Goal: Task Accomplishment & Management: Complete application form

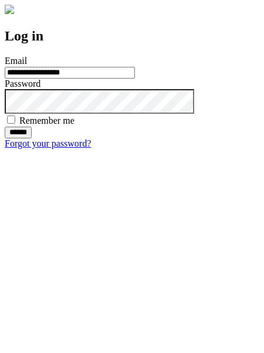
type input "**********"
click at [32, 139] on input "******" at bounding box center [18, 133] width 27 height 12
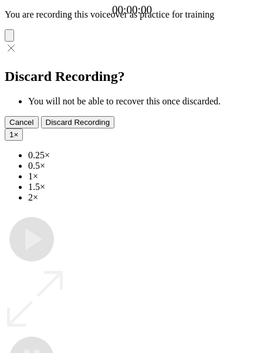
type input "**********"
